Goal: Task Accomplishment & Management: Use online tool/utility

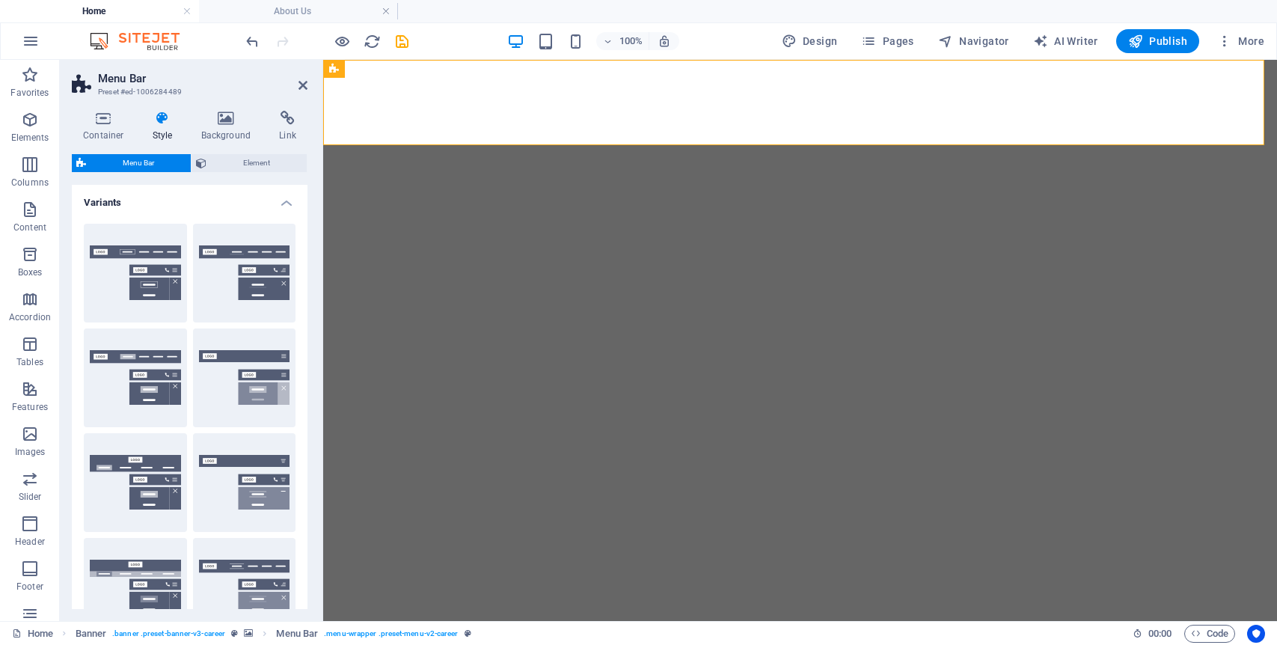
select select "rem"
select select "hover_border_bottom"
select select "px"
select select "rem"
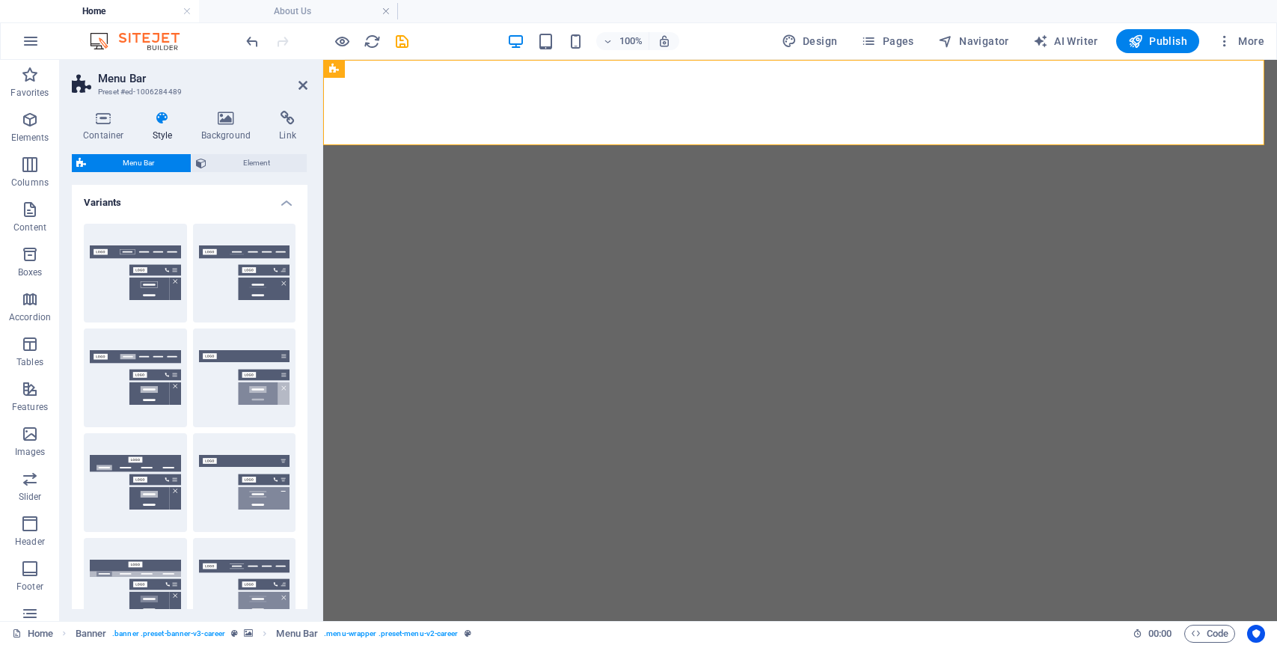
select select "rem"
select select "link-special-font"
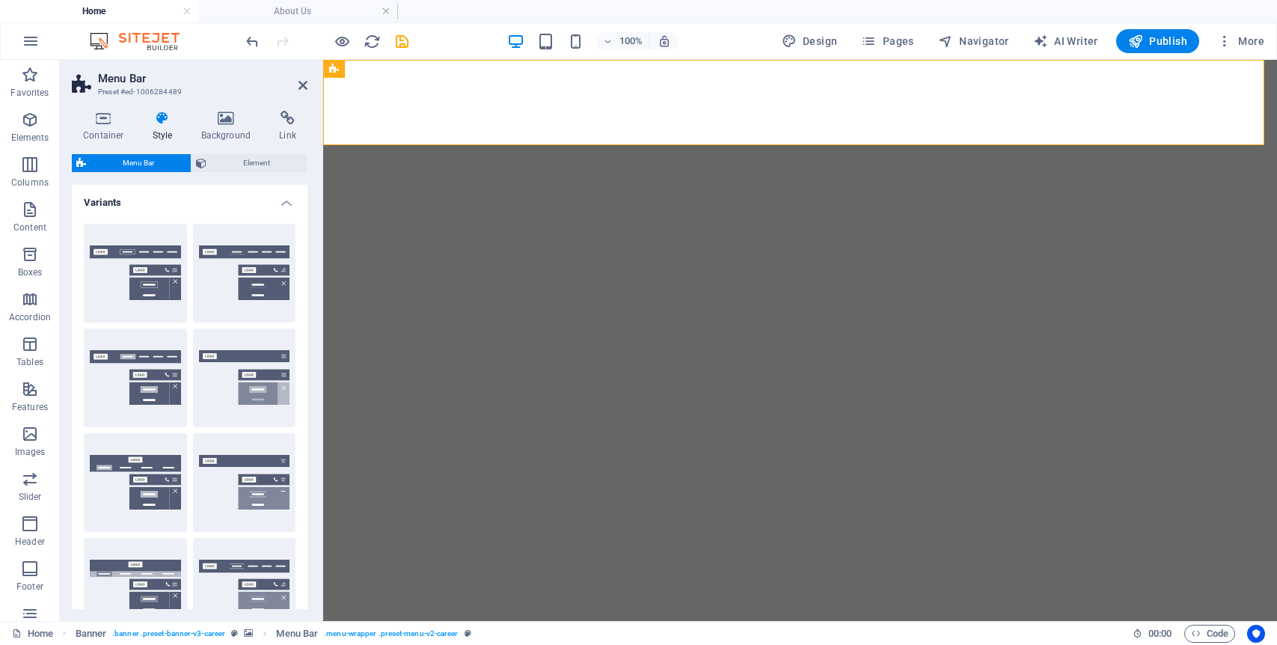
select select "rem"
select select "400"
select select "px"
